Goal: Task Accomplishment & Management: Manage account settings

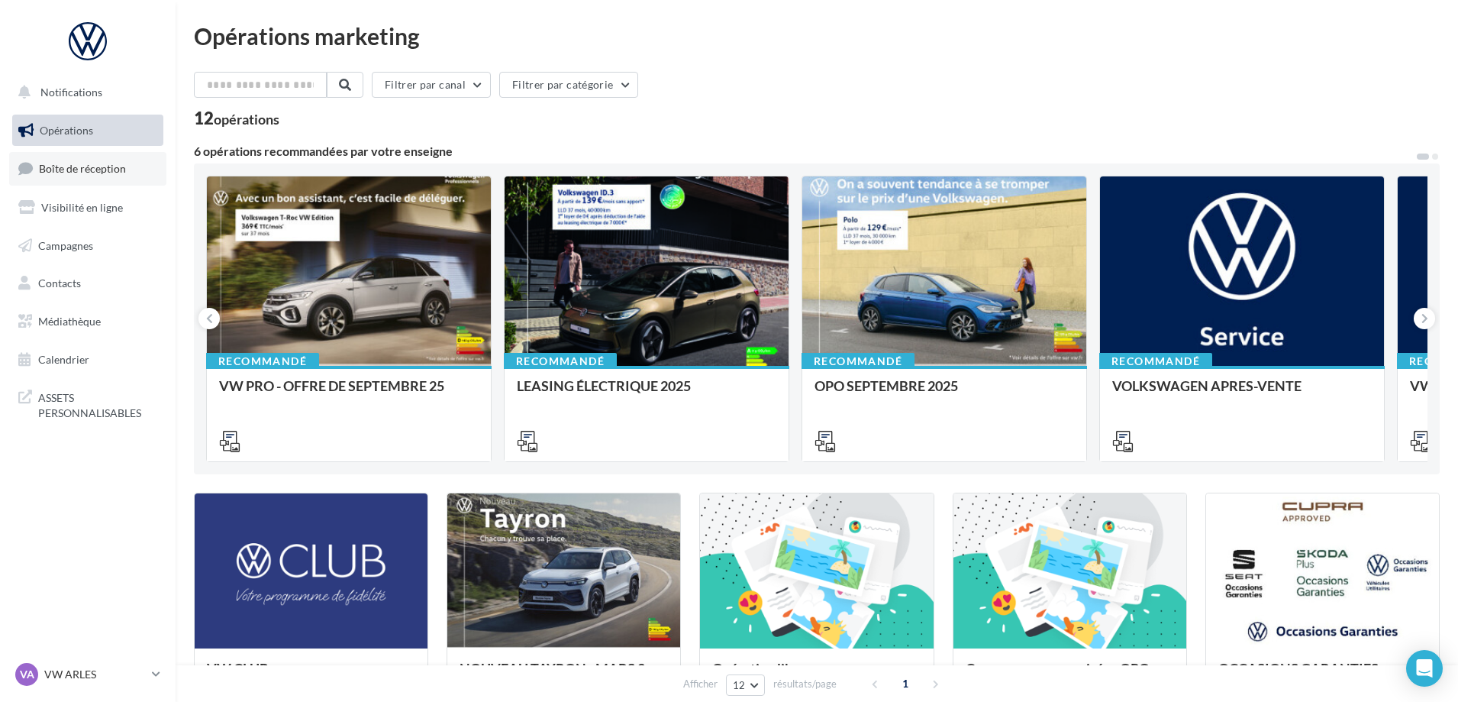
click at [95, 177] on link "Boîte de réception" at bounding box center [87, 168] width 157 height 33
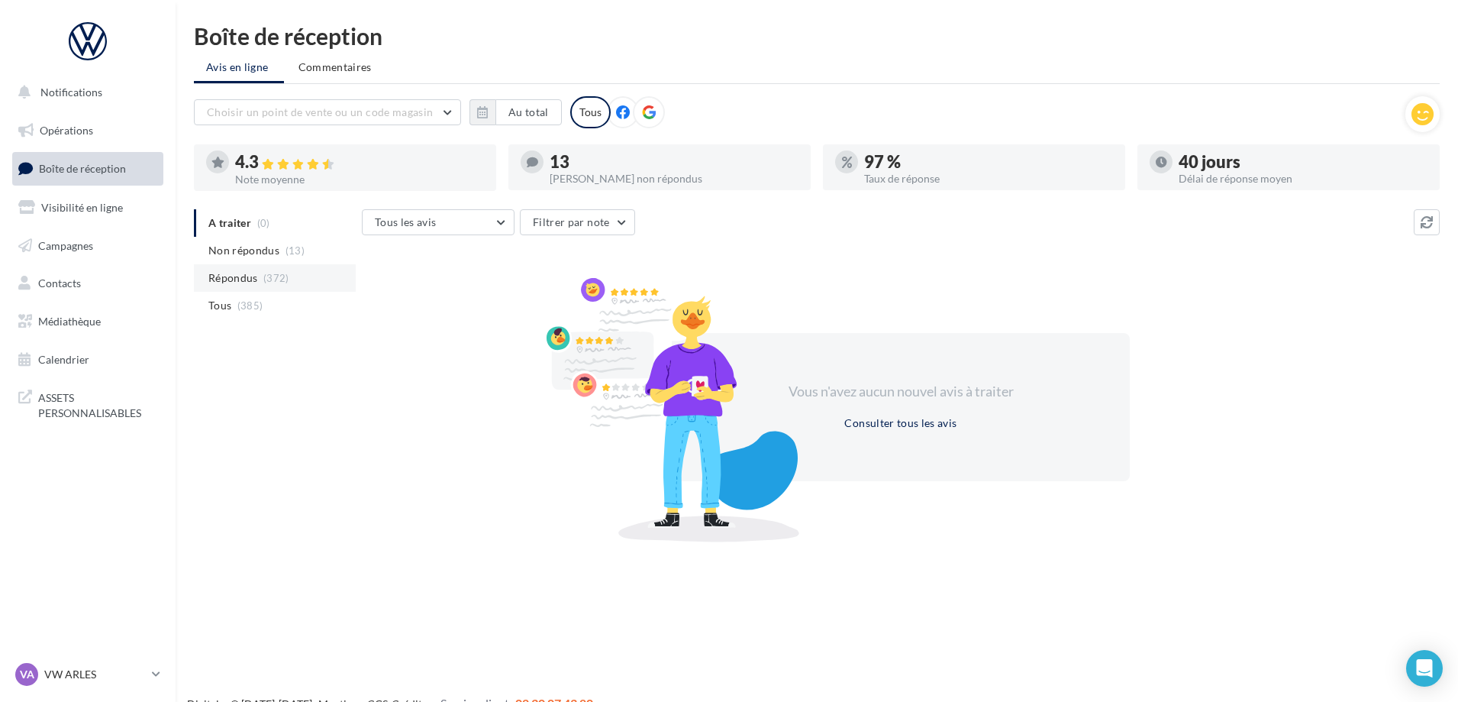
click at [266, 276] on span "(372)" at bounding box center [276, 278] width 26 height 12
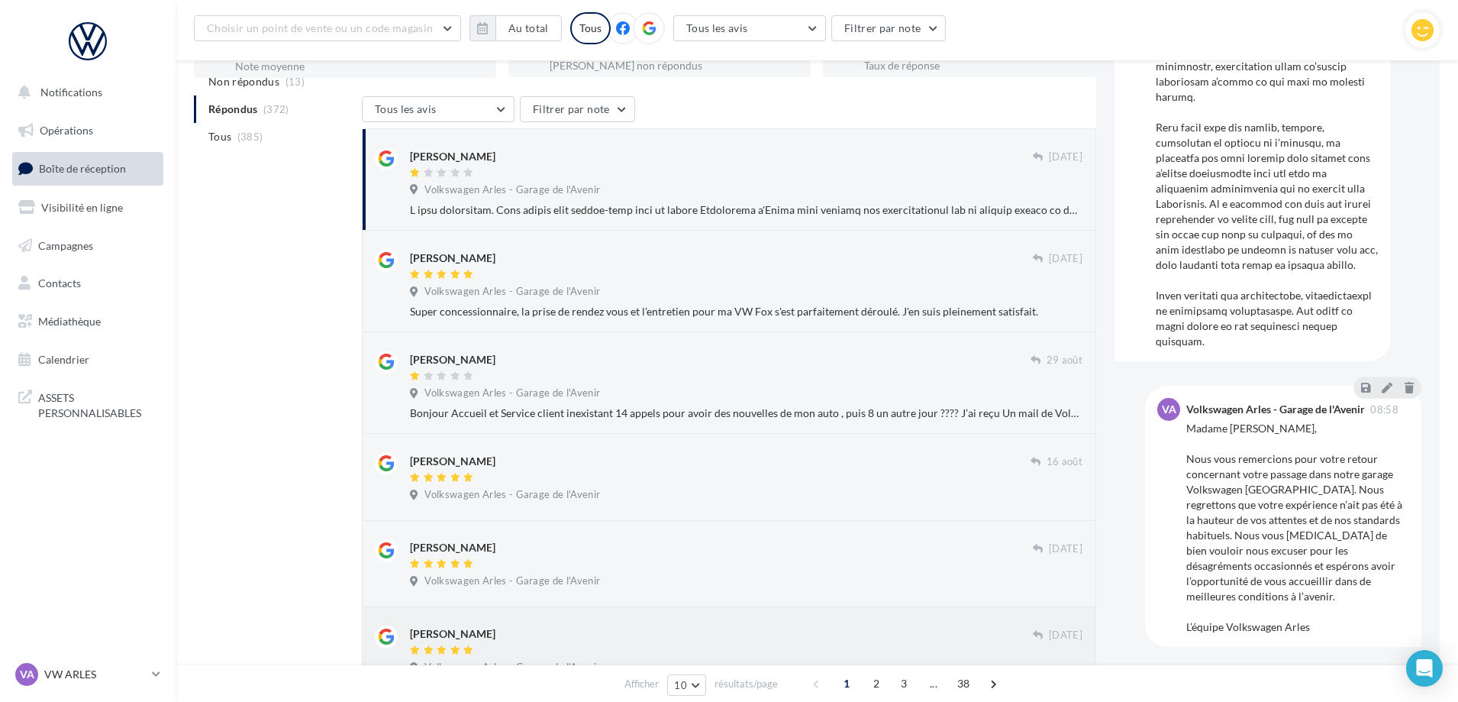
scroll to position [89, 0]
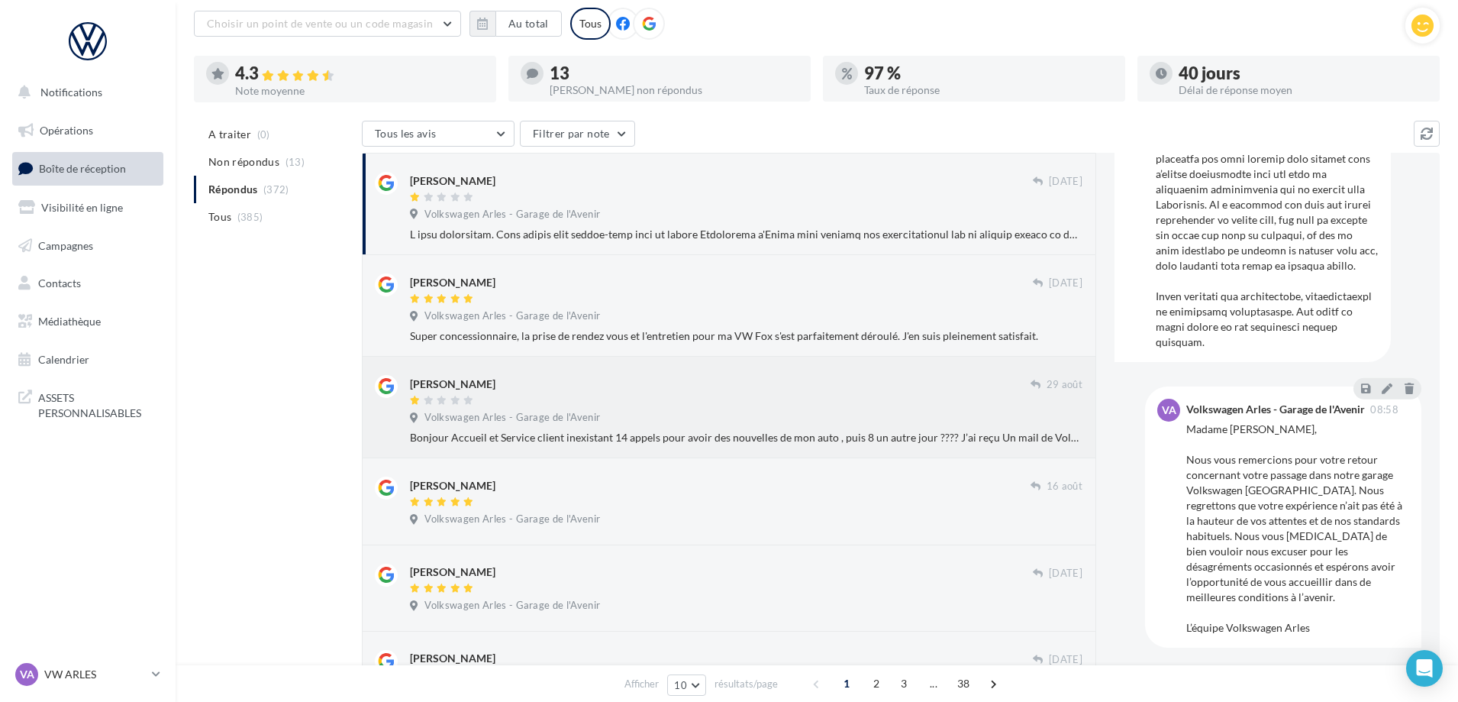
click at [532, 418] on span "Volkswagen Arles - Garage de l'Avenir" at bounding box center [513, 418] width 176 height 14
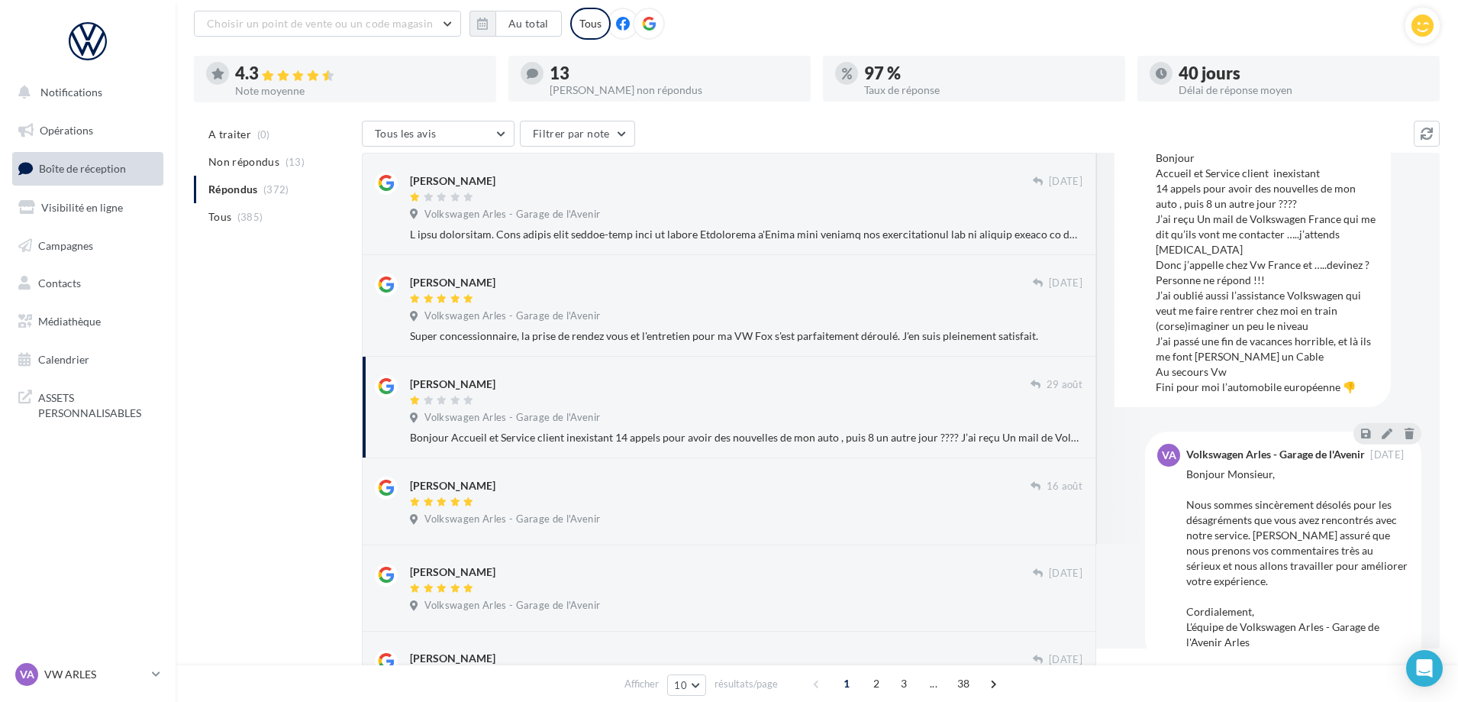
scroll to position [0, 0]
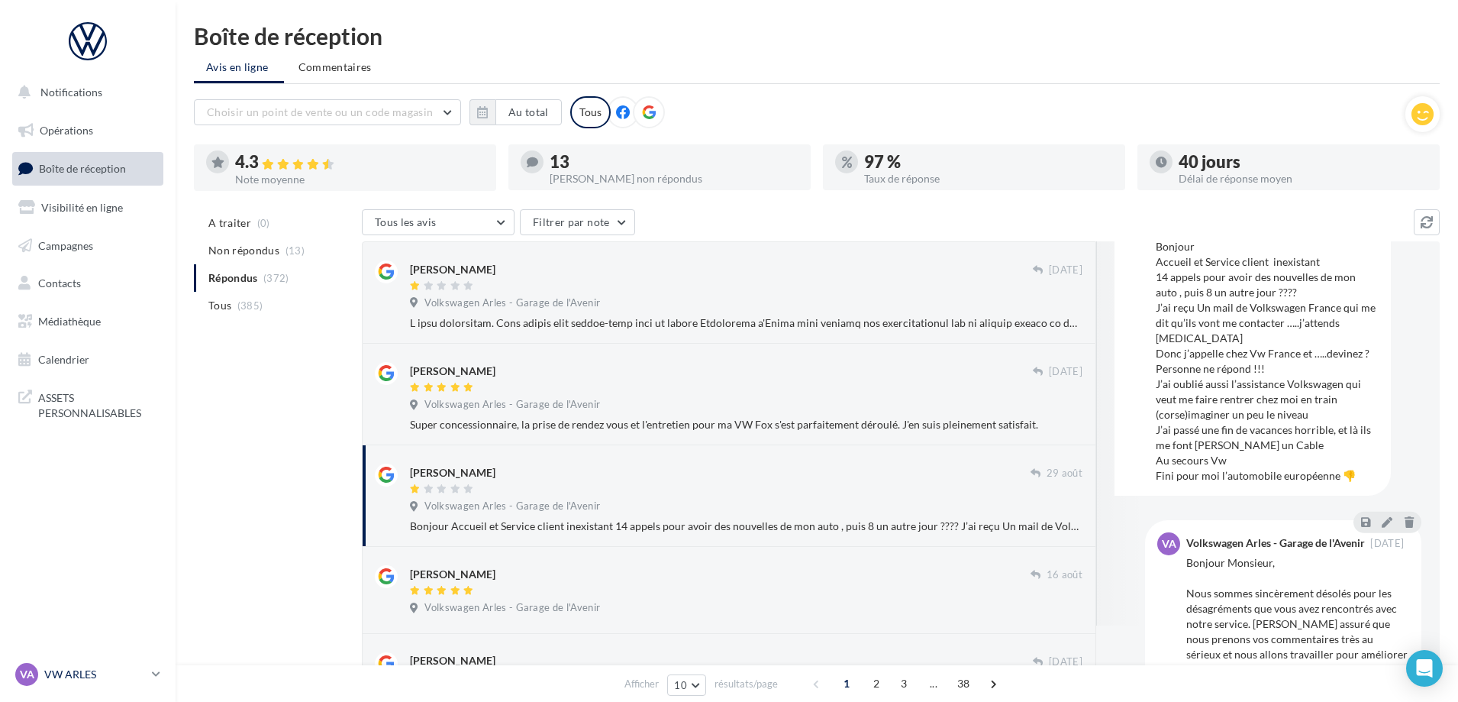
click at [153, 674] on icon at bounding box center [156, 673] width 8 height 13
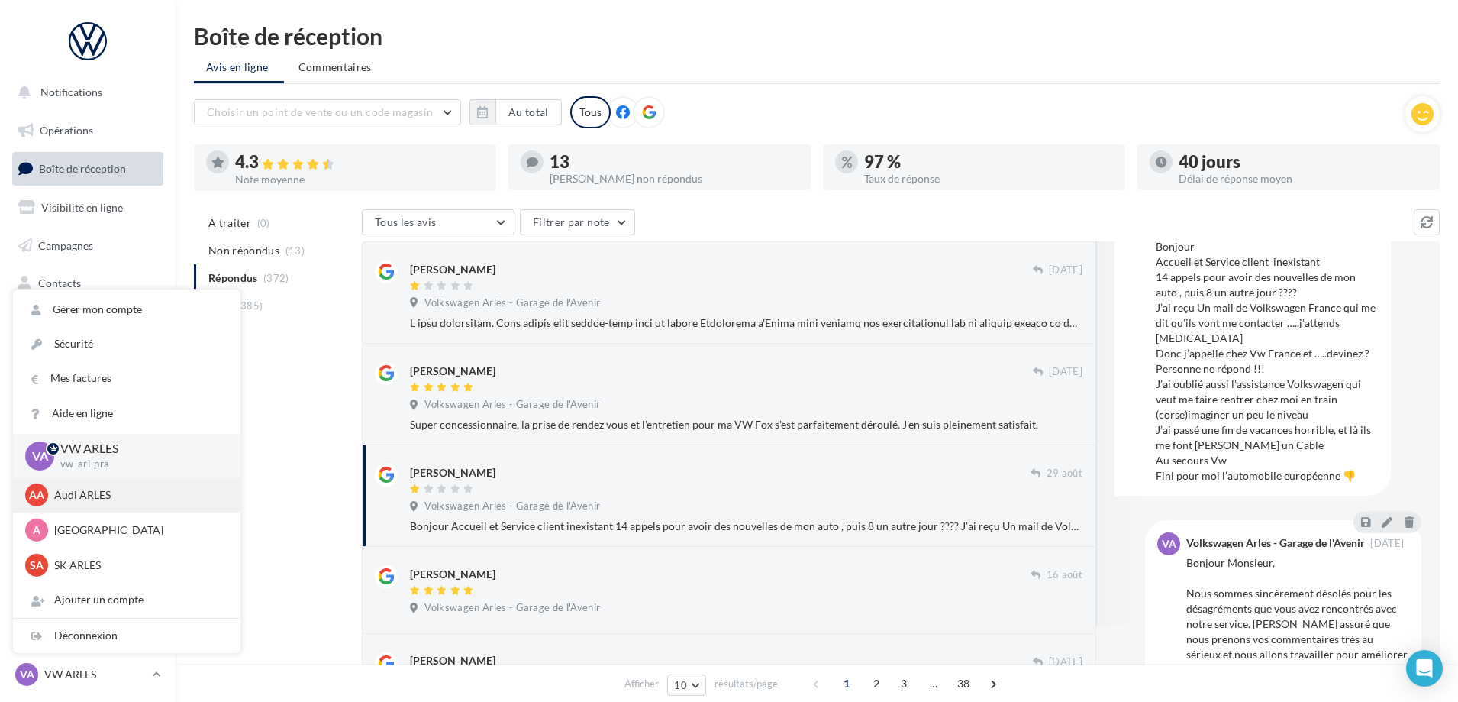
click at [133, 495] on p "Audi ARLES" at bounding box center [138, 494] width 168 height 15
